Goal: Task Accomplishment & Management: Use online tool/utility

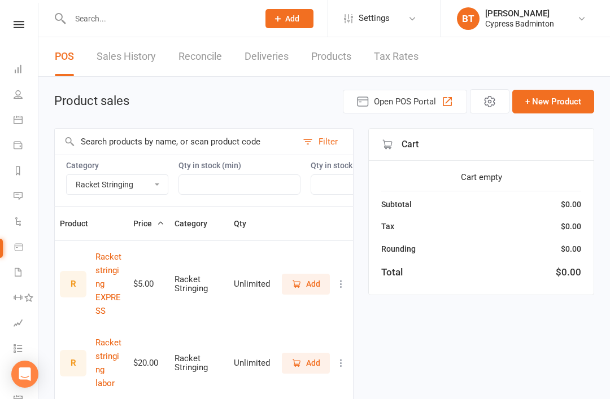
select select "3532"
select select "100"
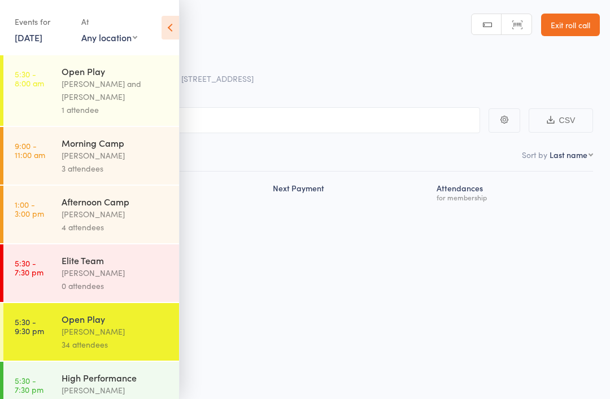
click at [162, 31] on icon at bounding box center [169, 28] width 17 height 24
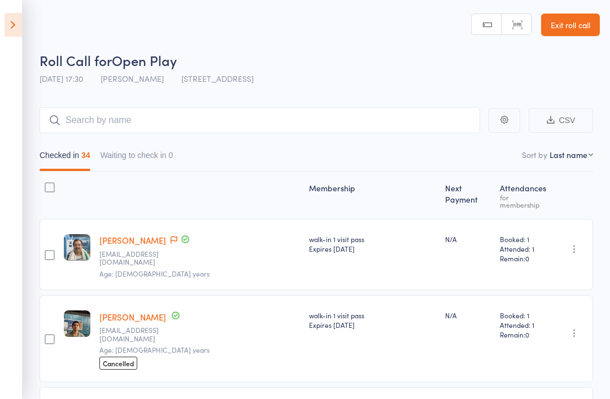
click at [18, 25] on icon at bounding box center [13, 25] width 17 height 24
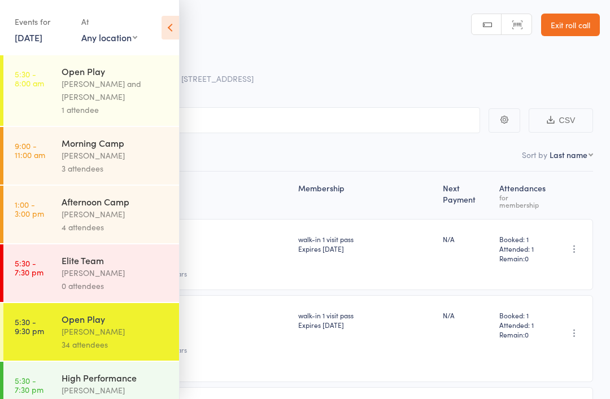
click at [38, 36] on link "18 Jul, 2025" at bounding box center [29, 37] width 28 height 12
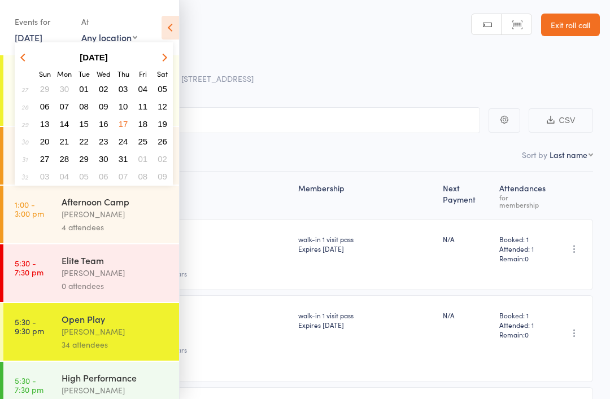
click at [168, 52] on button "button" at bounding box center [162, 57] width 17 height 15
click at [166, 125] on span "16" at bounding box center [162, 124] width 10 height 10
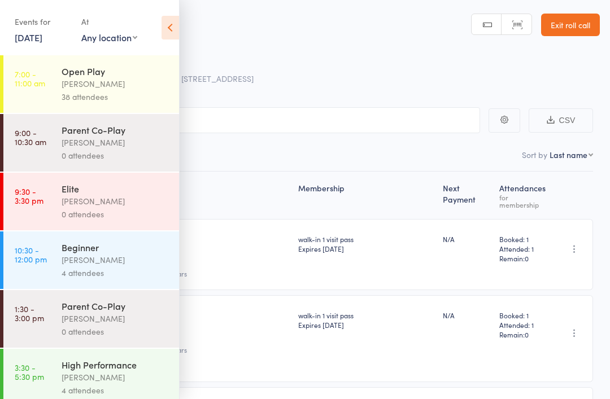
click at [147, 89] on div "Calvin Kristanto" at bounding box center [116, 83] width 108 height 13
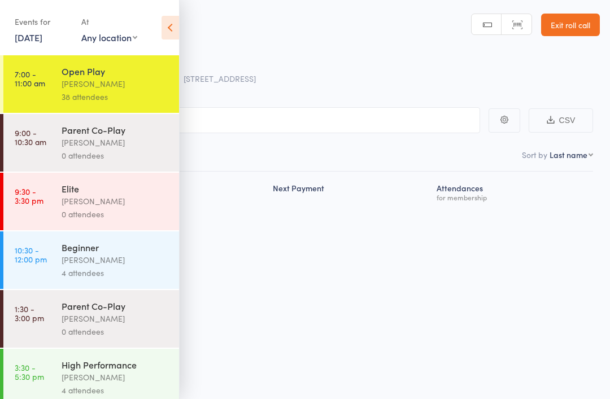
click at [169, 23] on icon at bounding box center [169, 28] width 17 height 24
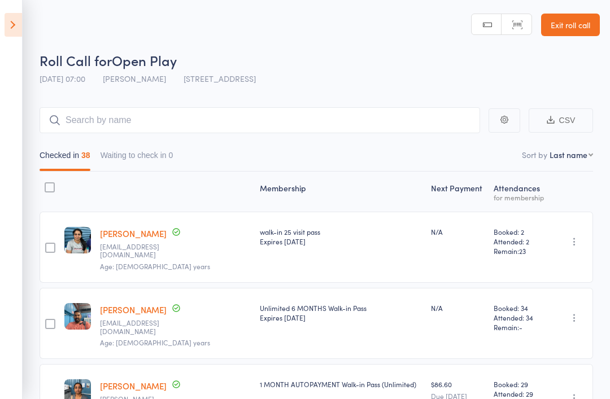
click at [585, 160] on select "First name Last name Birthday today? Behind on payments? Check in time Next pay…" at bounding box center [570, 154] width 43 height 11
click at [13, 23] on icon at bounding box center [13, 25] width 17 height 24
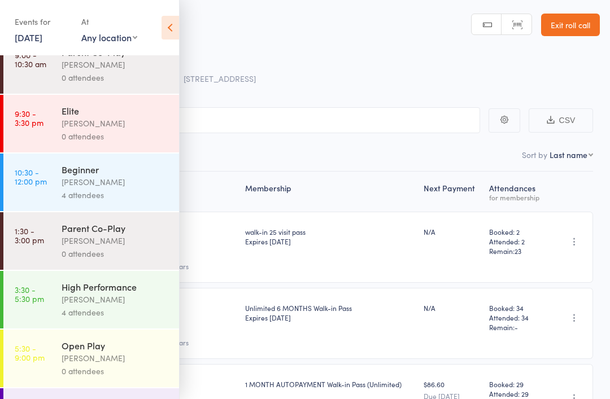
scroll to position [77, 0]
click at [150, 365] on div "Calvin Kristanto" at bounding box center [116, 358] width 108 height 13
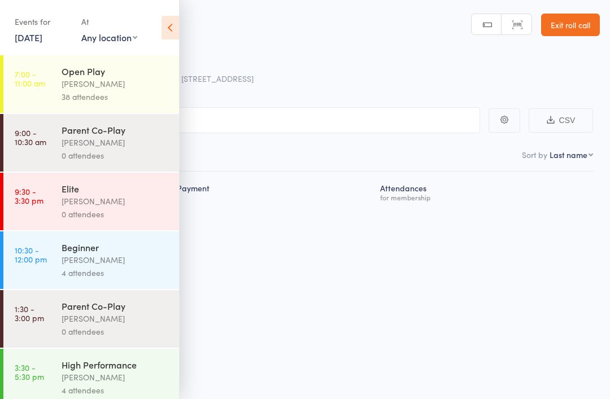
click at [582, 154] on select "First name Last name Birthday today? Behind on payments? Check in time Next pay…" at bounding box center [570, 154] width 43 height 11
select select "4"
click at [174, 20] on icon at bounding box center [169, 28] width 17 height 24
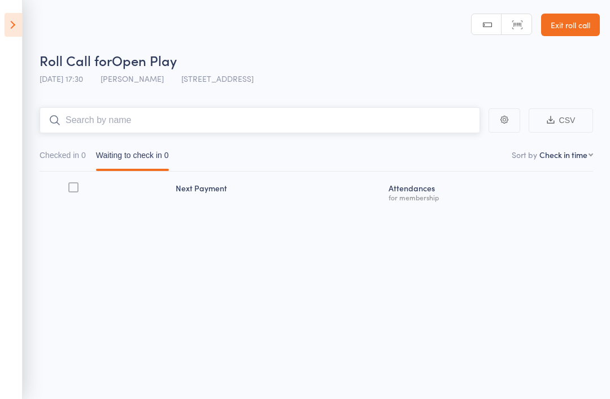
click at [232, 121] on input "search" at bounding box center [260, 120] width 440 height 26
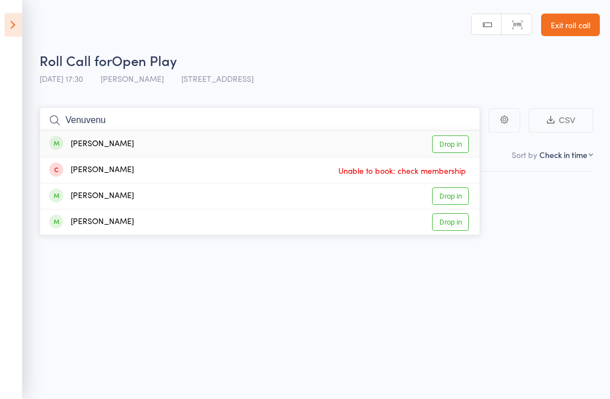
type input "Venuvenu"
click at [460, 142] on link "Drop in" at bounding box center [450, 143] width 37 height 17
